Goal: Check status: Check status

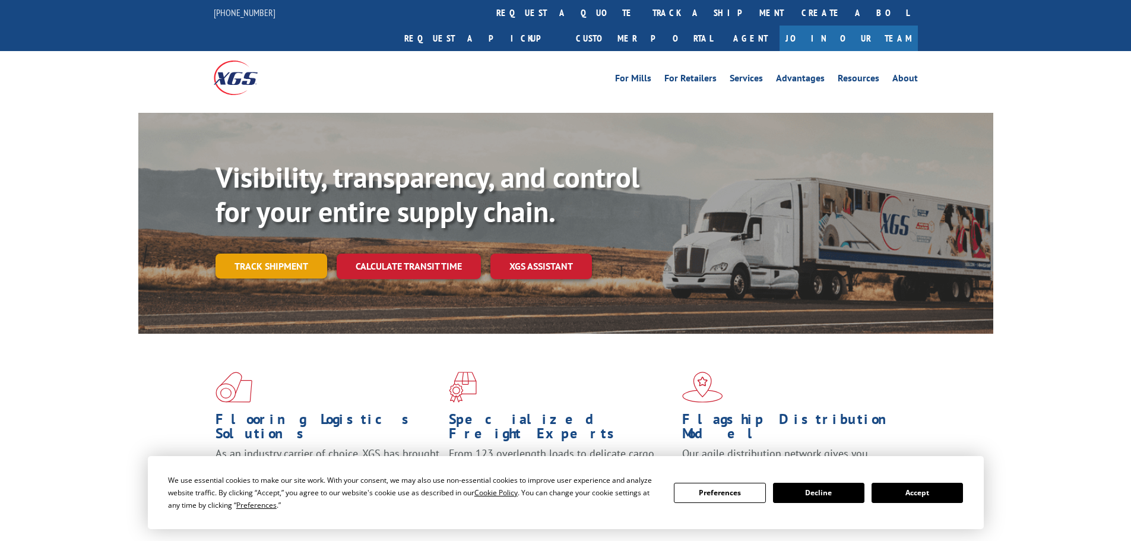
click at [251, 253] on link "Track shipment" at bounding box center [271, 265] width 112 height 25
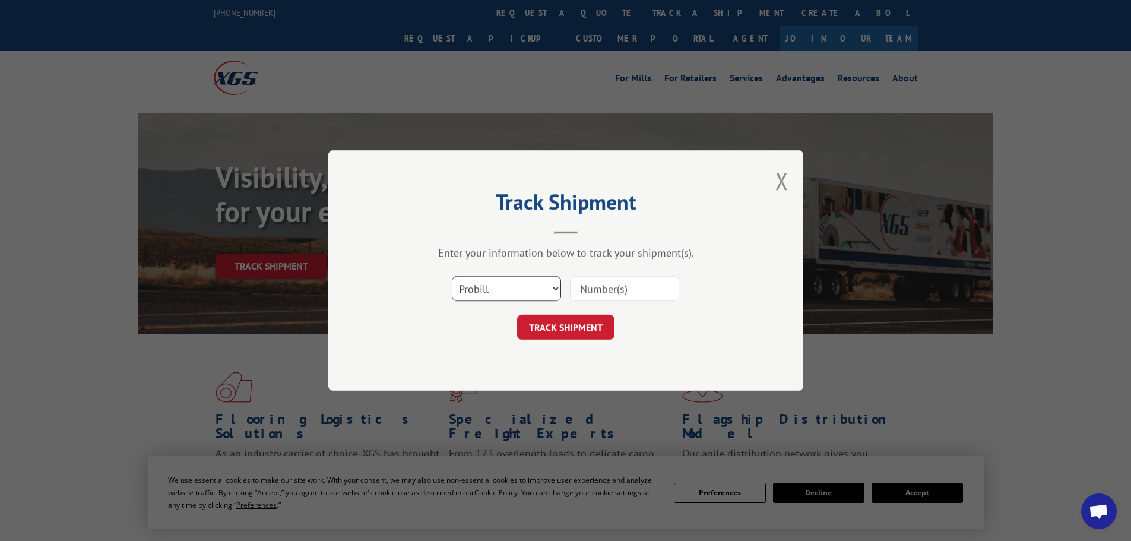
click at [521, 295] on select "Select category... Probill BOL PO" at bounding box center [506, 288] width 109 height 25
select select "po"
click at [452, 276] on select "Select category... Probill BOL PO" at bounding box center [506, 288] width 109 height 25
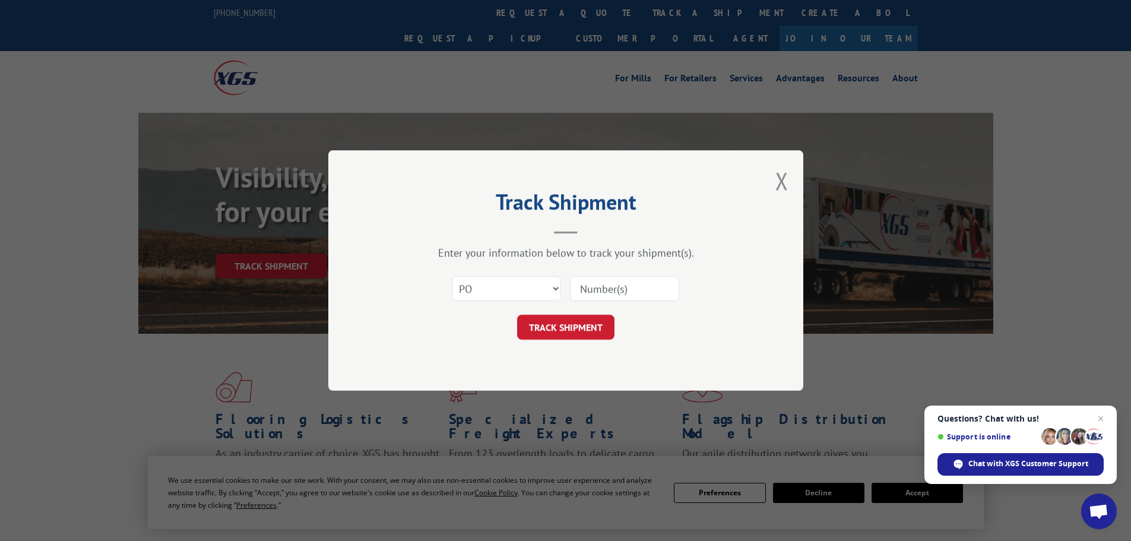
click at [604, 285] on input at bounding box center [624, 288] width 109 height 25
paste input "61510953"
type input "61510953"
click at [572, 328] on button "TRACK SHIPMENT" at bounding box center [565, 327] width 97 height 25
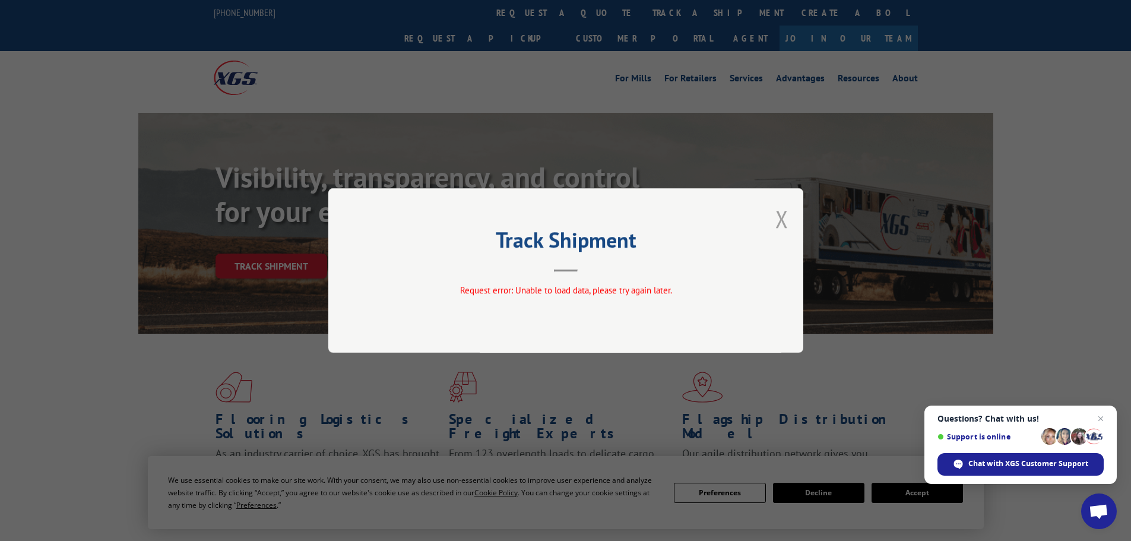
click at [785, 210] on button "Close modal" at bounding box center [781, 218] width 13 height 31
